Goal: Task Accomplishment & Management: Use online tool/utility

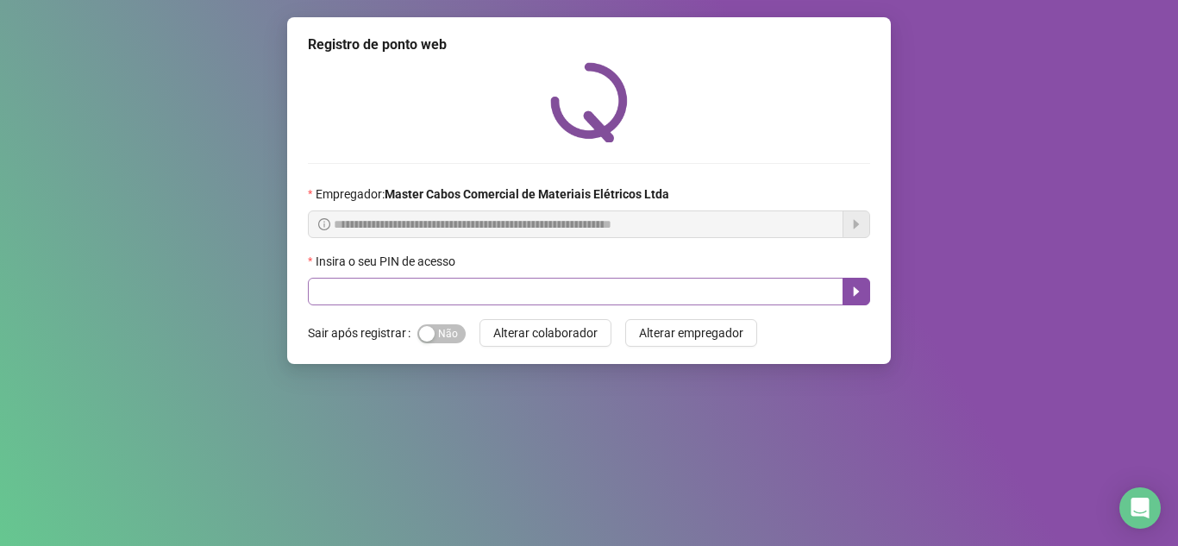
click at [357, 291] on input "text" at bounding box center [575, 292] width 535 height 28
type input "*****"
click at [851, 291] on icon "caret-right" at bounding box center [856, 291] width 14 height 14
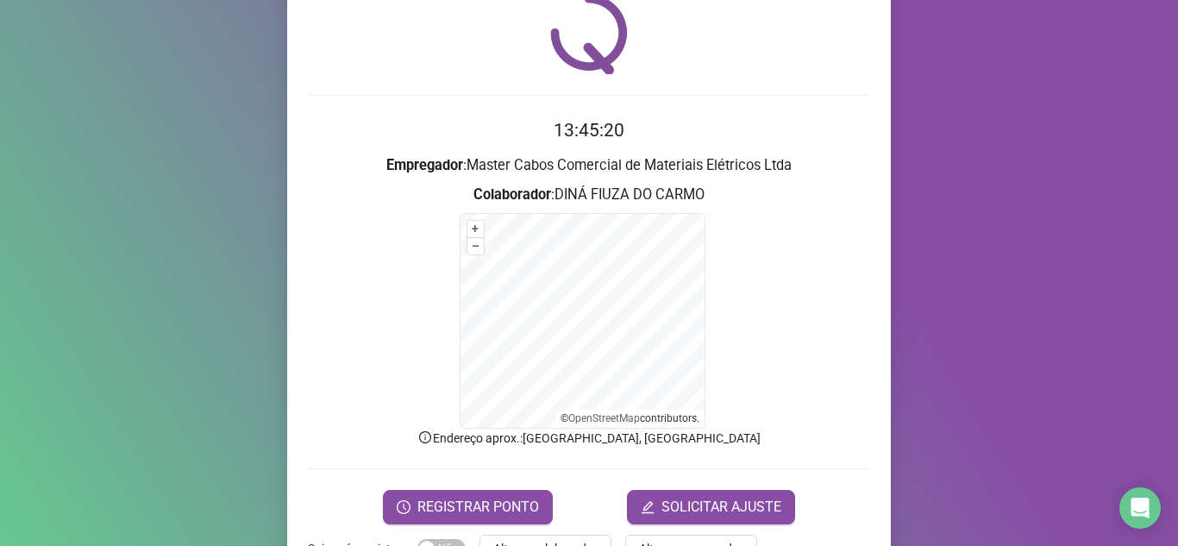
scroll to position [122, 0]
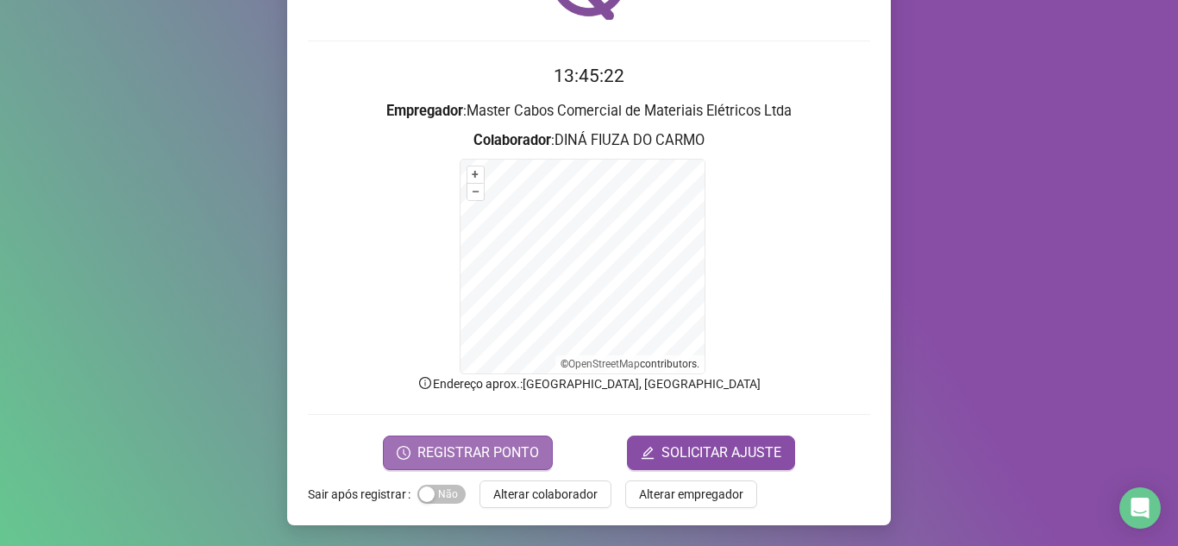
click at [436, 439] on button "REGISTRAR PONTO" at bounding box center [468, 452] width 170 height 34
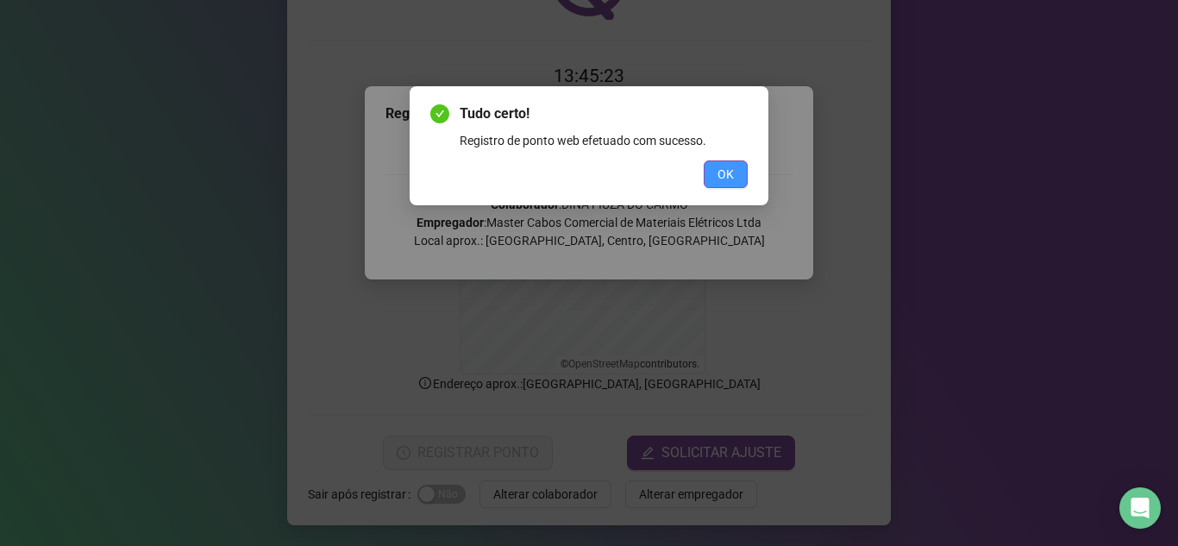
click at [732, 173] on span "OK" at bounding box center [725, 174] width 16 height 19
